Goal: Information Seeking & Learning: Find contact information

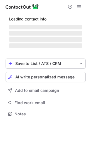
scroll to position [110, 89]
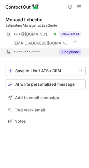
click at [72, 51] on button "Find phone" at bounding box center [71, 52] width 22 height 6
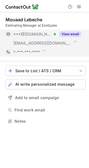
click at [66, 38] on div "View email" at bounding box center [68, 34] width 25 height 9
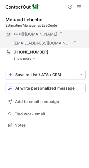
scroll to position [121, 89]
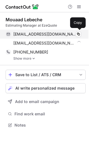
click at [58, 35] on div "mlebeche@gmail.com Verified" at bounding box center [47, 34] width 68 height 5
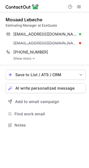
drag, startPoint x: 75, startPoint y: 63, endPoint x: 75, endPoint y: 66, distance: 3.4
click at [75, 63] on div "Mouaad Lebeche Estimating Manager at EzeQuote mlebeche@gmail.com Verified Copy …" at bounding box center [46, 38] width 80 height 53
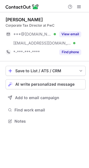
scroll to position [117, 89]
click at [83, 34] on div "***@[DOMAIN_NAME] Verified [EMAIL_ADDRESS][DOMAIN_NAME] Verified View email" at bounding box center [46, 39] width 80 height 18
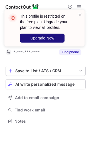
click at [63, 37] on button "Upgrade Now" at bounding box center [42, 38] width 45 height 9
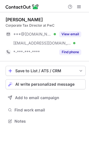
scroll to position [117, 89]
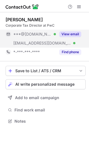
click at [31, 45] on span "[EMAIL_ADDRESS][DOMAIN_NAME]" at bounding box center [42, 43] width 58 height 5
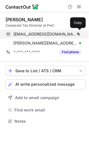
click at [34, 35] on span "zahidmsiddiqui@gmail.com" at bounding box center [45, 34] width 64 height 5
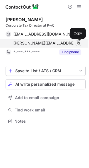
click at [78, 42] on span at bounding box center [79, 43] width 4 height 4
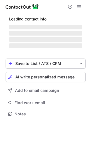
scroll to position [113, 89]
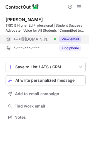
click at [44, 41] on div "***@gmail.com Verified" at bounding box center [34, 39] width 43 height 5
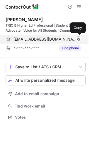
click at [44, 40] on span "[EMAIL_ADDRESS][DOMAIN_NAME]" at bounding box center [45, 39] width 64 height 5
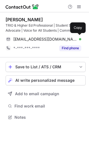
scroll to position [113, 89]
click at [65, 38] on div "christinwittman@gmail.com Verified" at bounding box center [47, 39] width 68 height 5
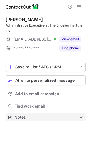
scroll to position [113, 89]
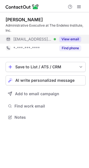
click at [44, 35] on div "[EMAIL_ADDRESS][DOMAIN_NAME] Verified" at bounding box center [31, 39] width 51 height 9
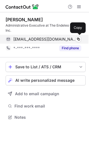
click at [46, 40] on span "[EMAIL_ADDRESS][DOMAIN_NAME]" at bounding box center [45, 39] width 64 height 5
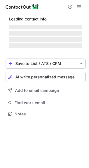
scroll to position [3, 3]
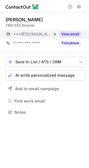
click at [71, 34] on button "View email" at bounding box center [71, 34] width 22 height 6
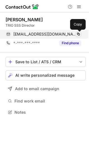
click at [80, 34] on span at bounding box center [79, 34] width 4 height 4
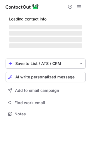
scroll to position [122, 89]
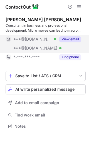
click at [27, 48] on span "***@[DOMAIN_NAME]" at bounding box center [35, 48] width 44 height 5
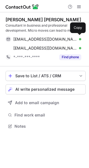
click at [32, 41] on span "[EMAIL_ADDRESS][DOMAIN_NAME]" at bounding box center [45, 39] width 64 height 5
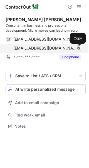
click at [79, 47] on span at bounding box center [79, 48] width 4 height 4
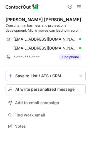
drag, startPoint x: 67, startPoint y: 15, endPoint x: 86, endPoint y: 4, distance: 21.5
click at [67, 15] on div "[PERSON_NAME] [PERSON_NAME] Consultant in business and professional development…" at bounding box center [46, 39] width 80 height 54
